Goal: Check status: Check status

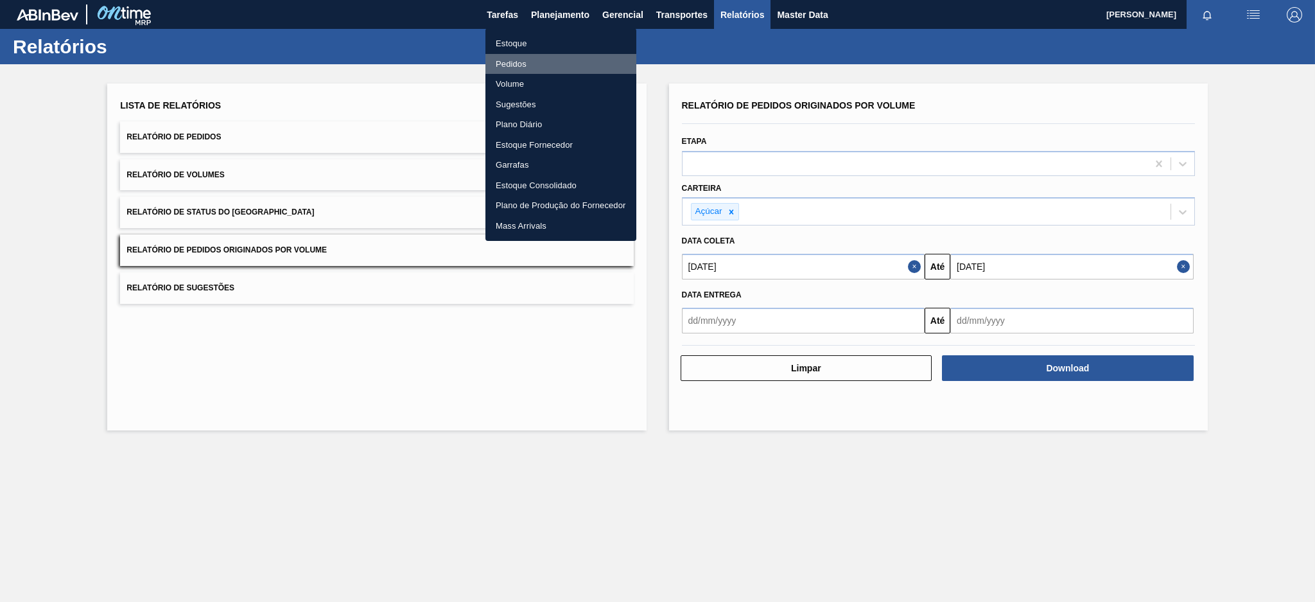
click at [515, 55] on li "Pedidos" at bounding box center [561, 64] width 151 height 21
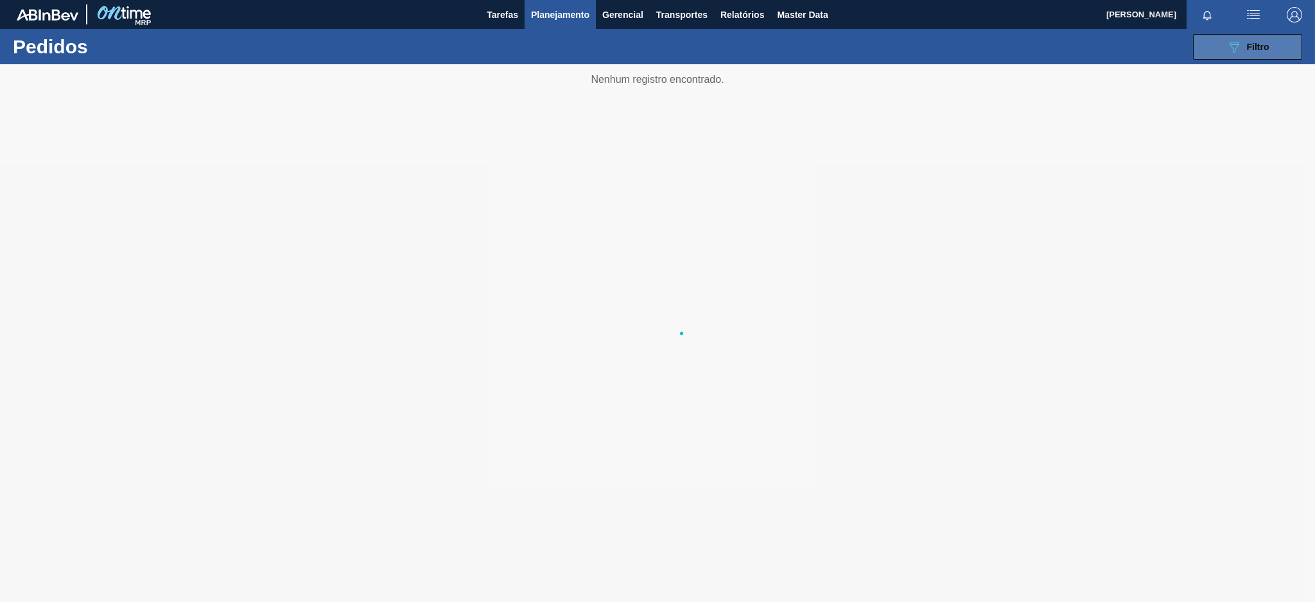
click at [1218, 55] on button "089F7B8B-B2A5-4AFE-B5C0-19BA573D28AC Filtro" at bounding box center [1247, 47] width 109 height 26
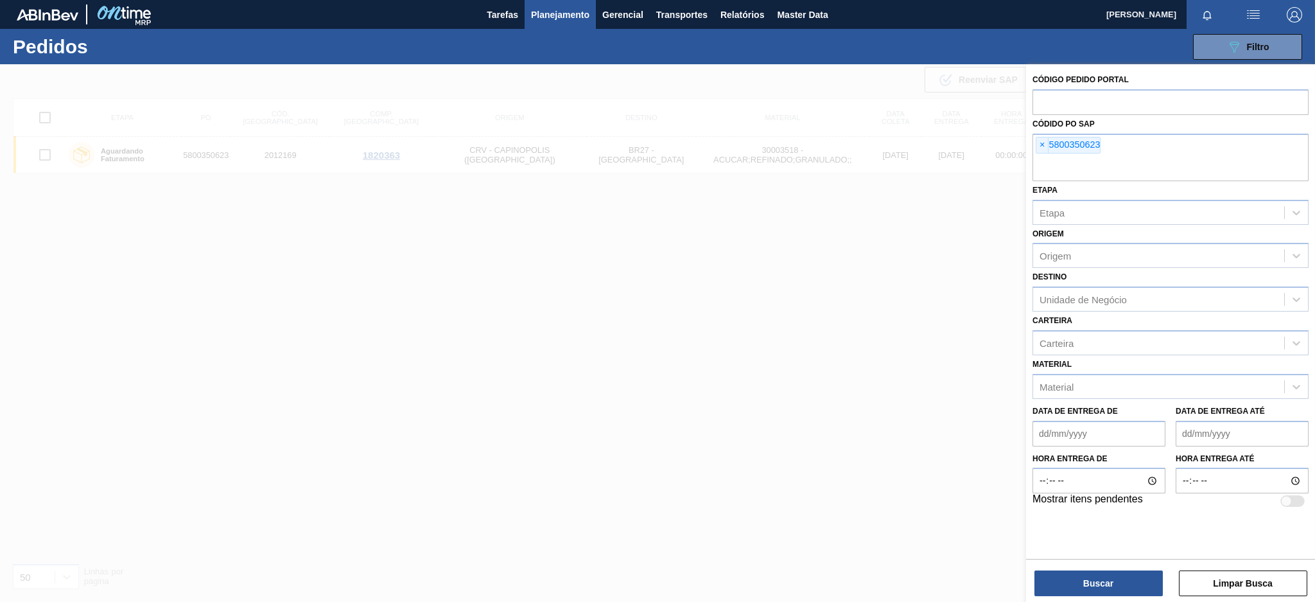
click at [1042, 146] on span "×" at bounding box center [1043, 144] width 12 height 15
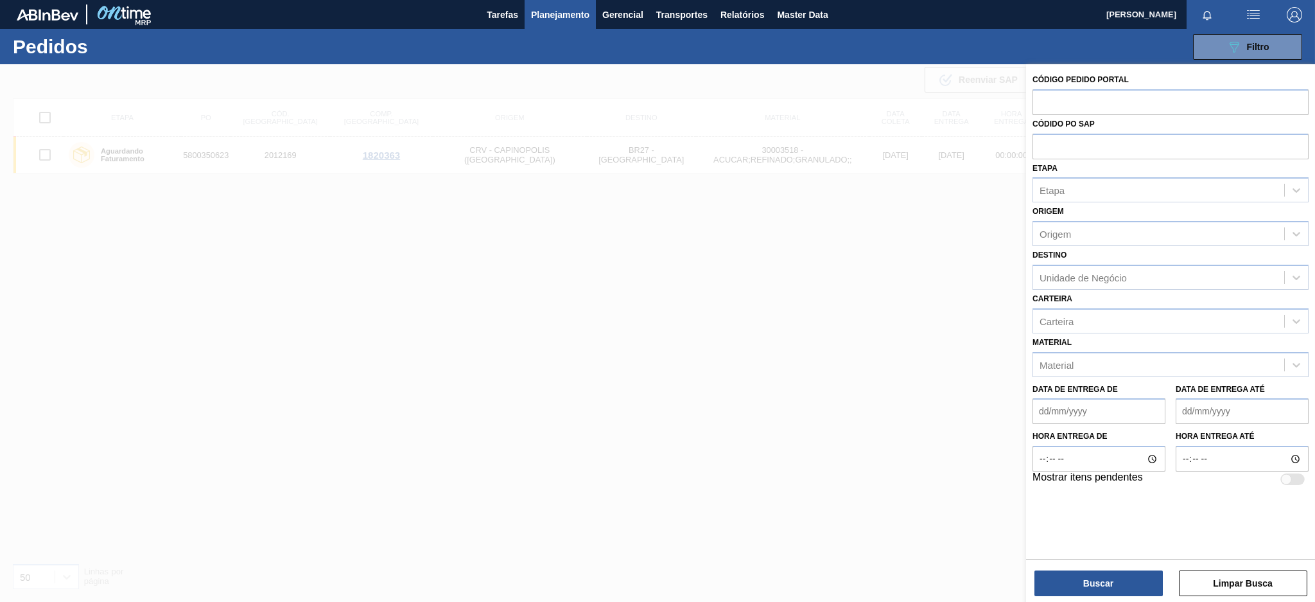
paste input "5800345855"
type input "5800345855"
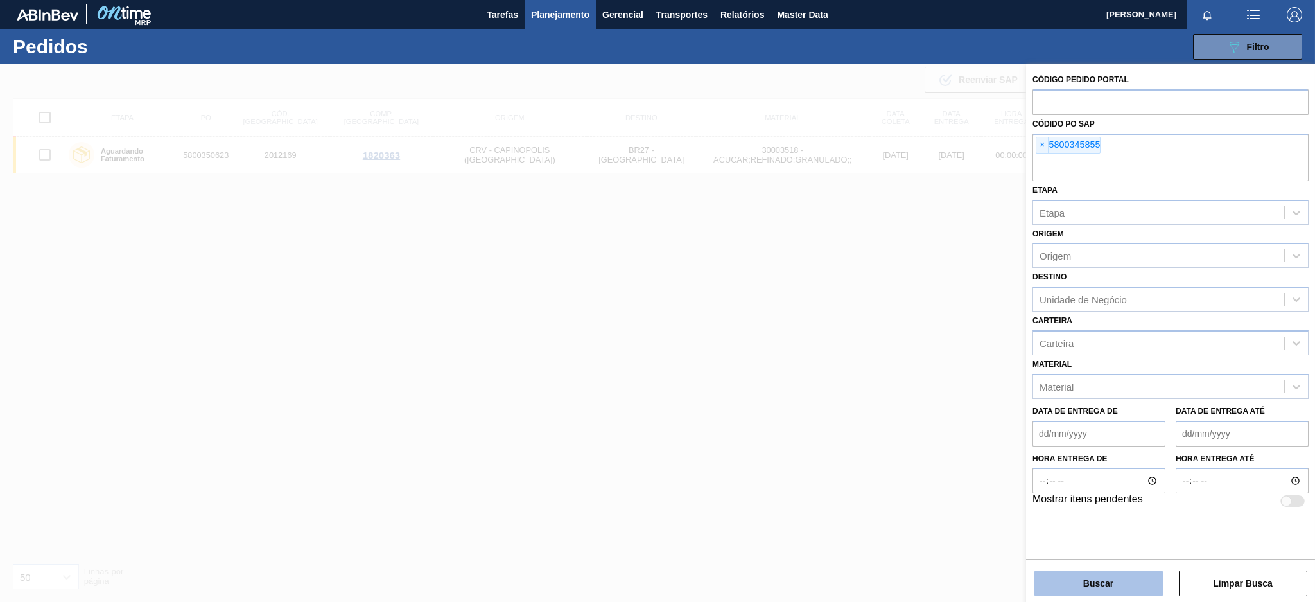
click at [1088, 584] on button "Buscar" at bounding box center [1099, 583] width 128 height 26
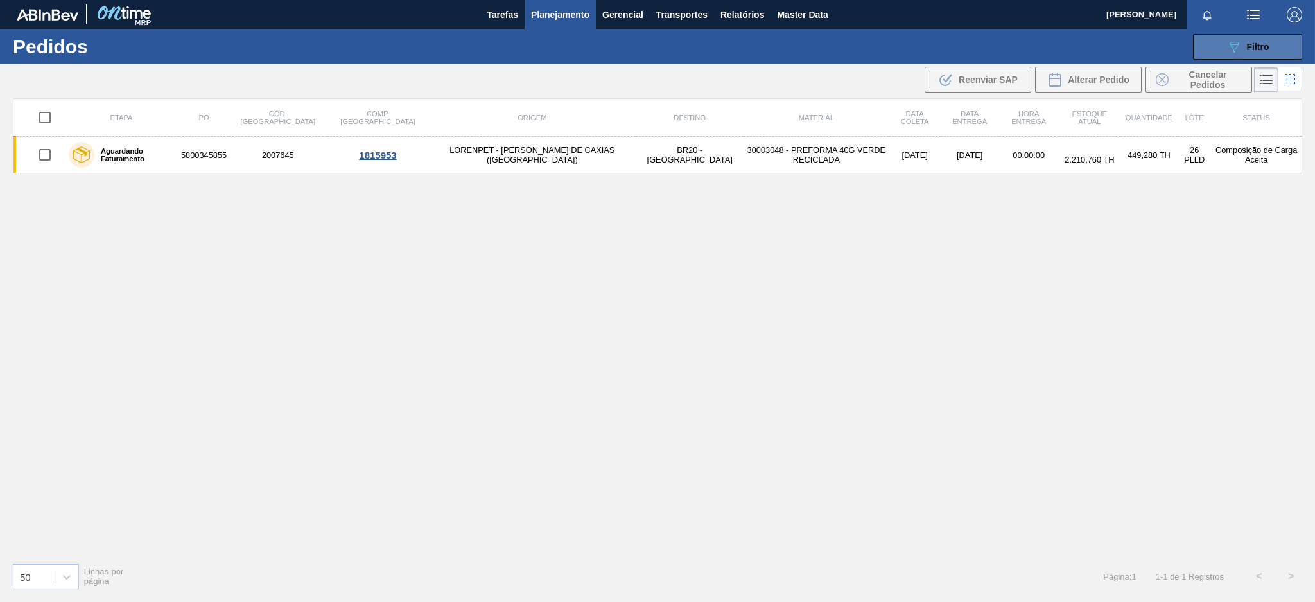
click at [1249, 52] on div "089F7B8B-B2A5-4AFE-B5C0-19BA573D28AC Filtro" at bounding box center [1248, 46] width 43 height 15
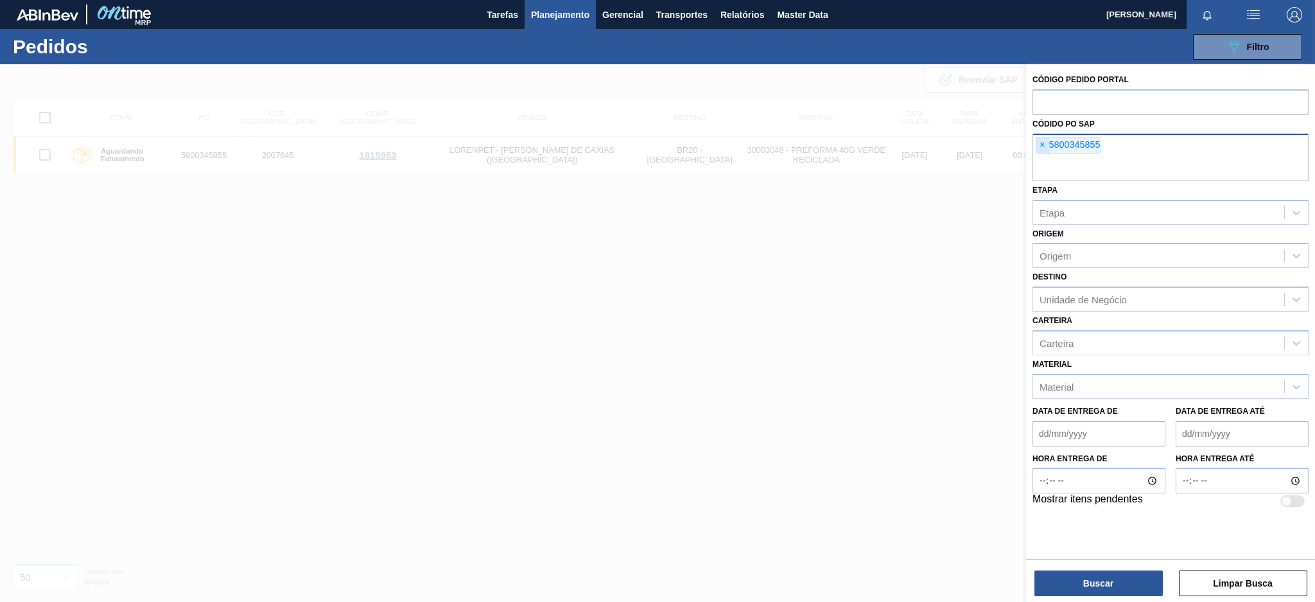
click at [1041, 143] on span "×" at bounding box center [1043, 144] width 12 height 15
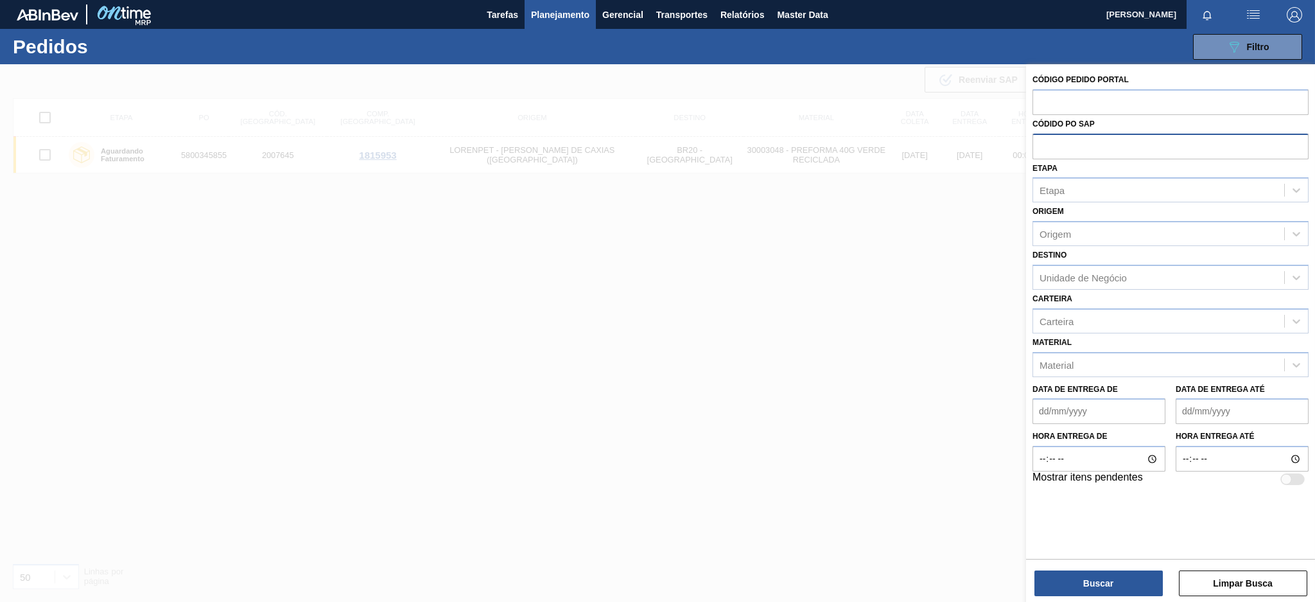
paste input "5800354843"
type input "5800354843"
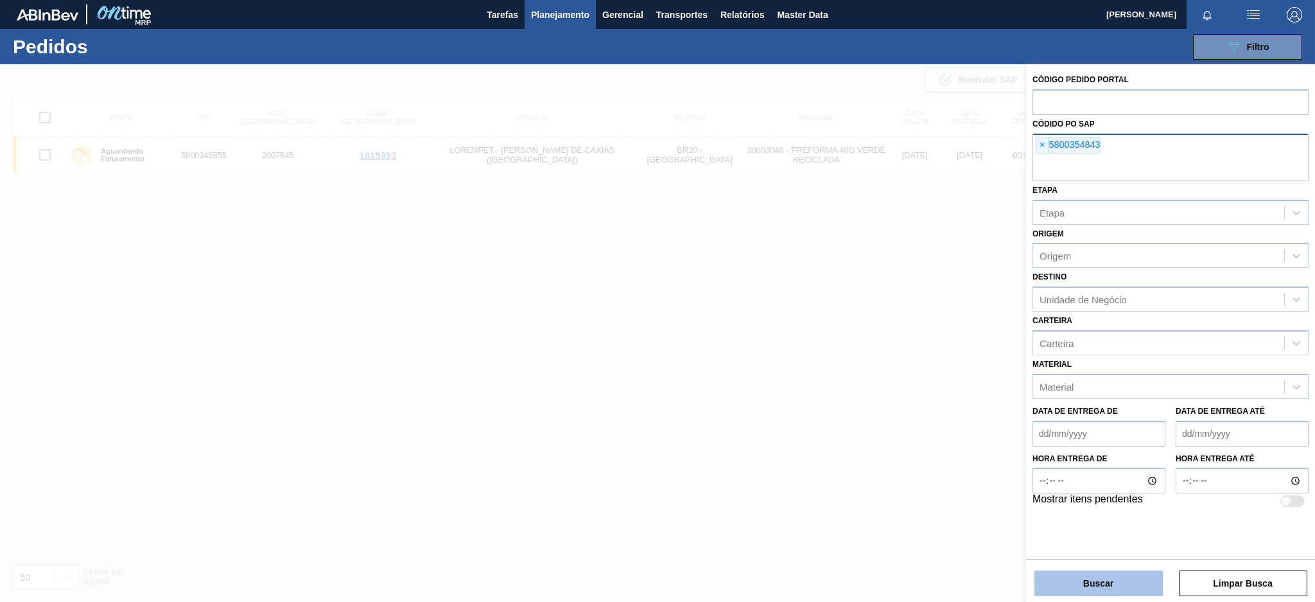
click at [1063, 586] on button "Buscar" at bounding box center [1099, 583] width 128 height 26
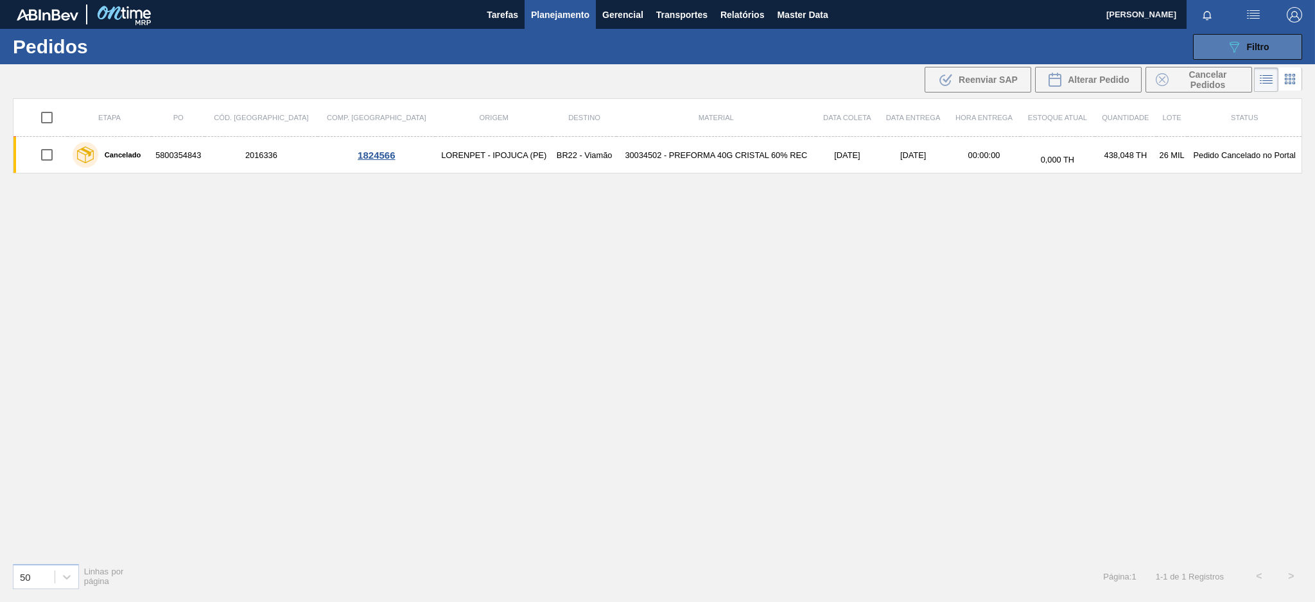
click at [1237, 44] on icon "089F7B8B-B2A5-4AFE-B5C0-19BA573D28AC" at bounding box center [1234, 46] width 15 height 15
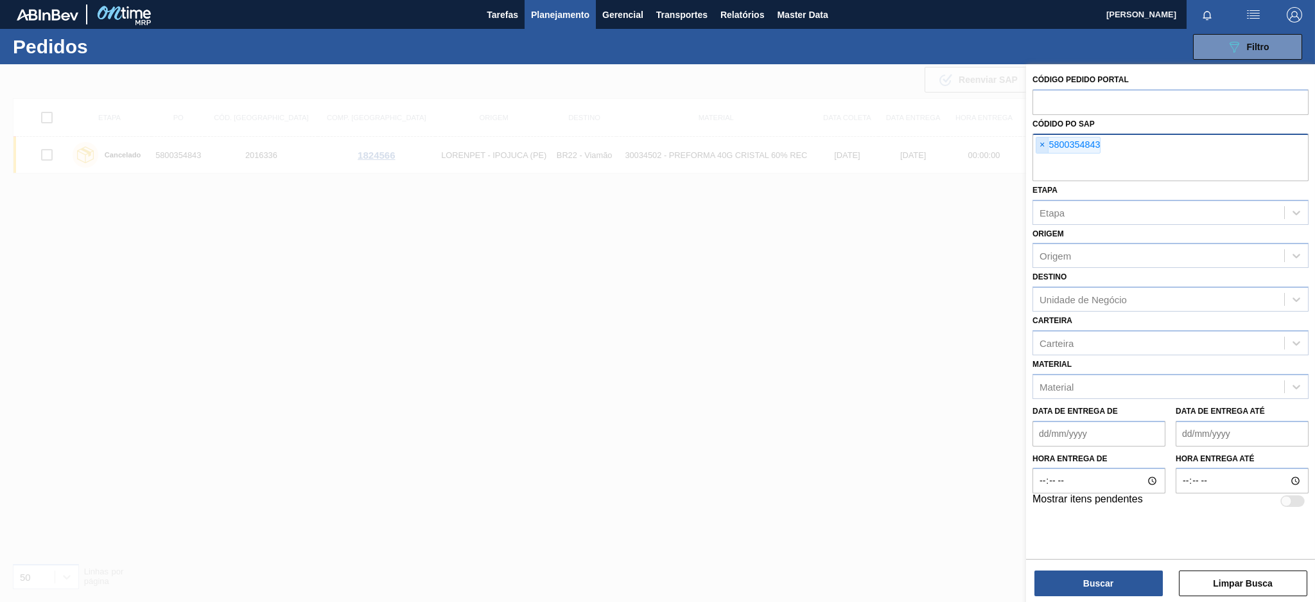
click at [1046, 143] on span "×" at bounding box center [1043, 144] width 12 height 15
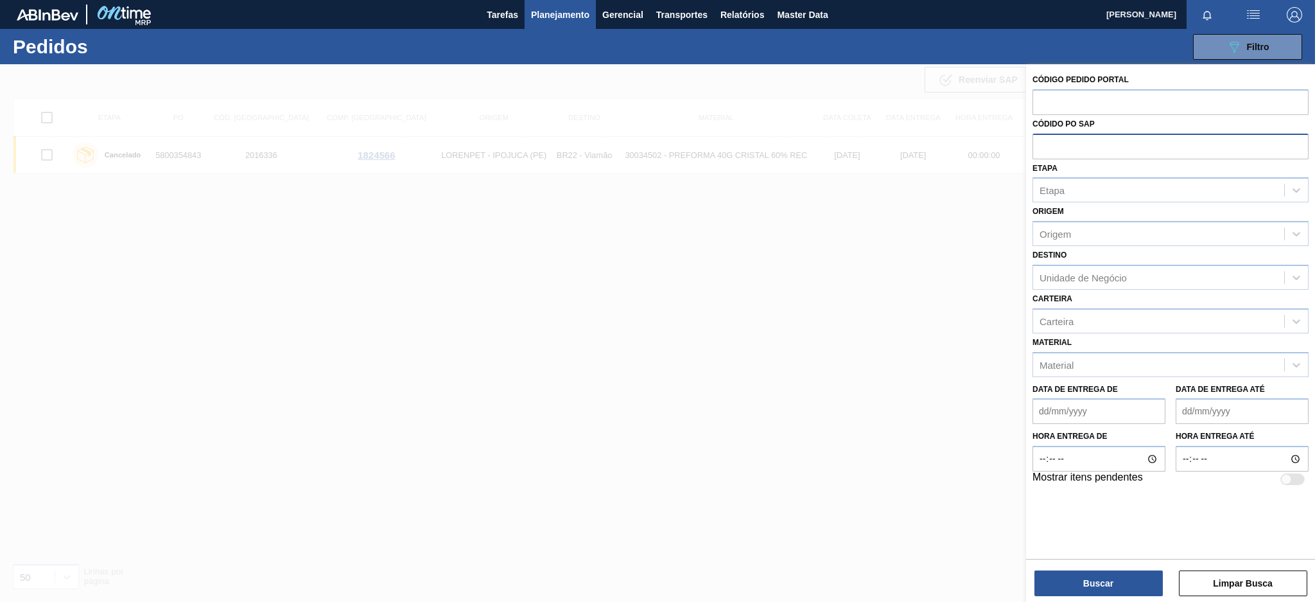
paste input "text"
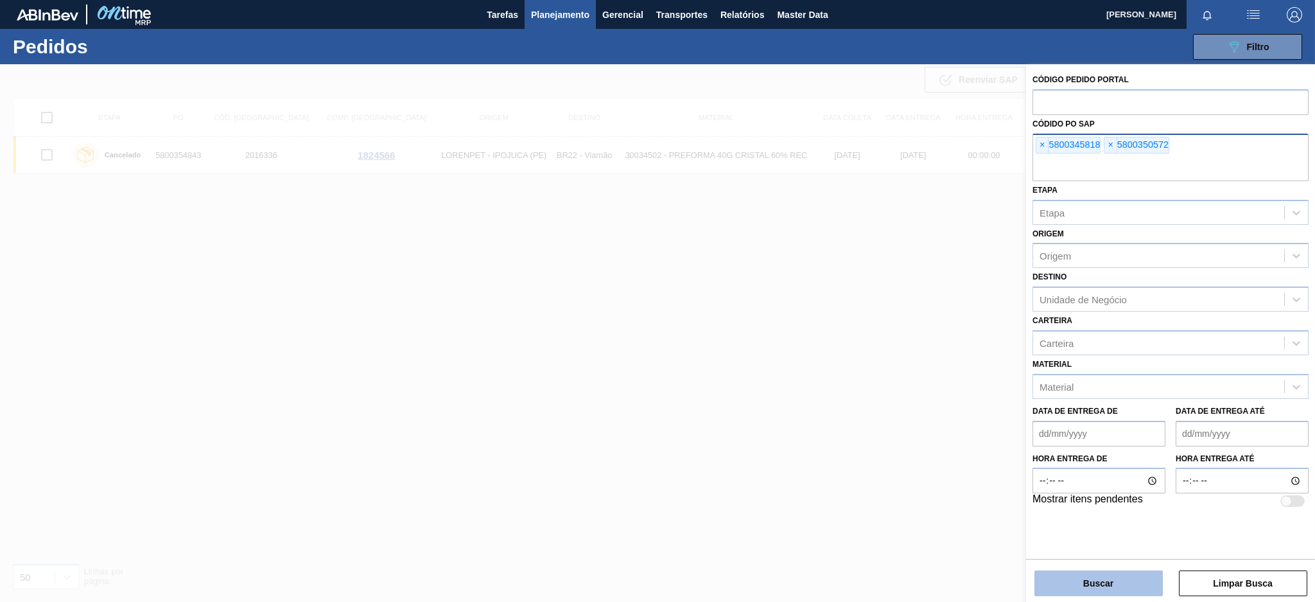
click at [1100, 588] on button "Buscar" at bounding box center [1099, 583] width 128 height 26
